Goal: Find specific page/section: Find specific page/section

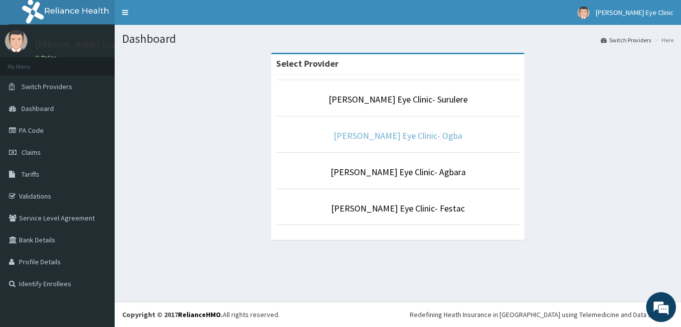
click at [369, 138] on link "[PERSON_NAME] Eye Clinic- Ogba" at bounding box center [397, 135] width 129 height 11
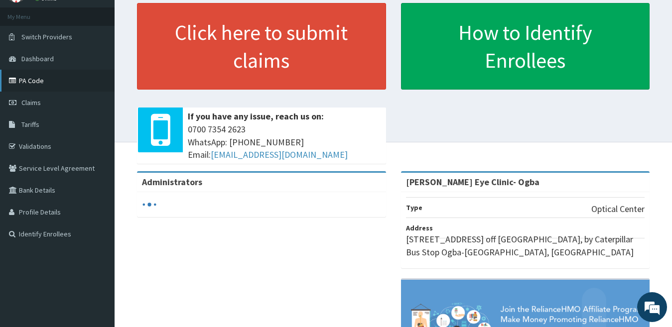
click at [82, 80] on link "PA Code" at bounding box center [57, 81] width 115 height 22
